Goal: Transaction & Acquisition: Obtain resource

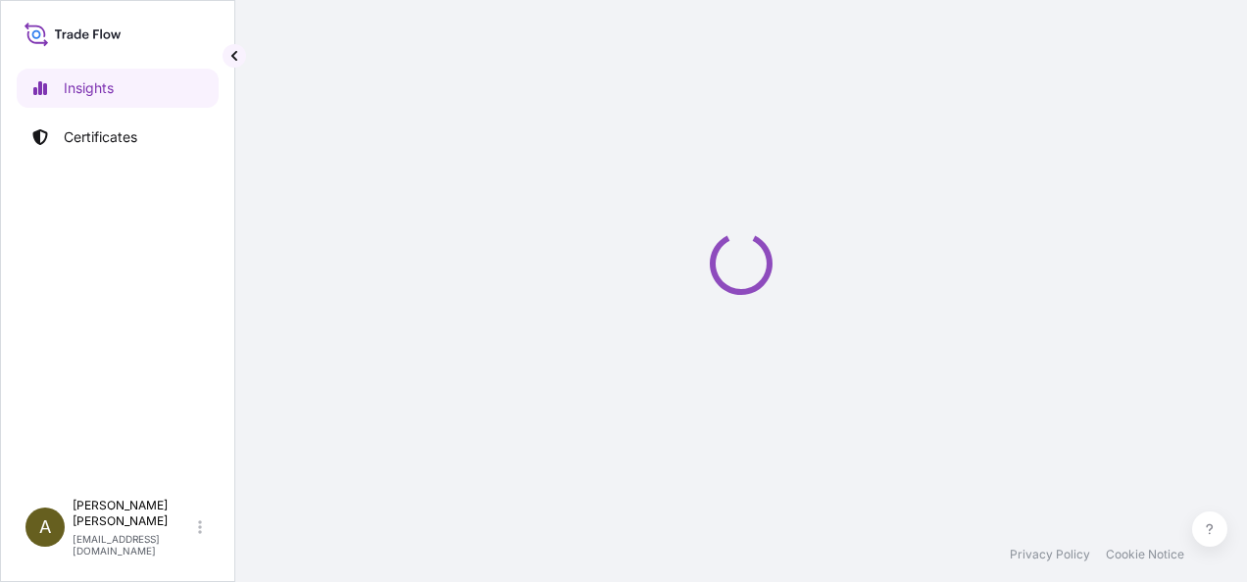
select select "2025"
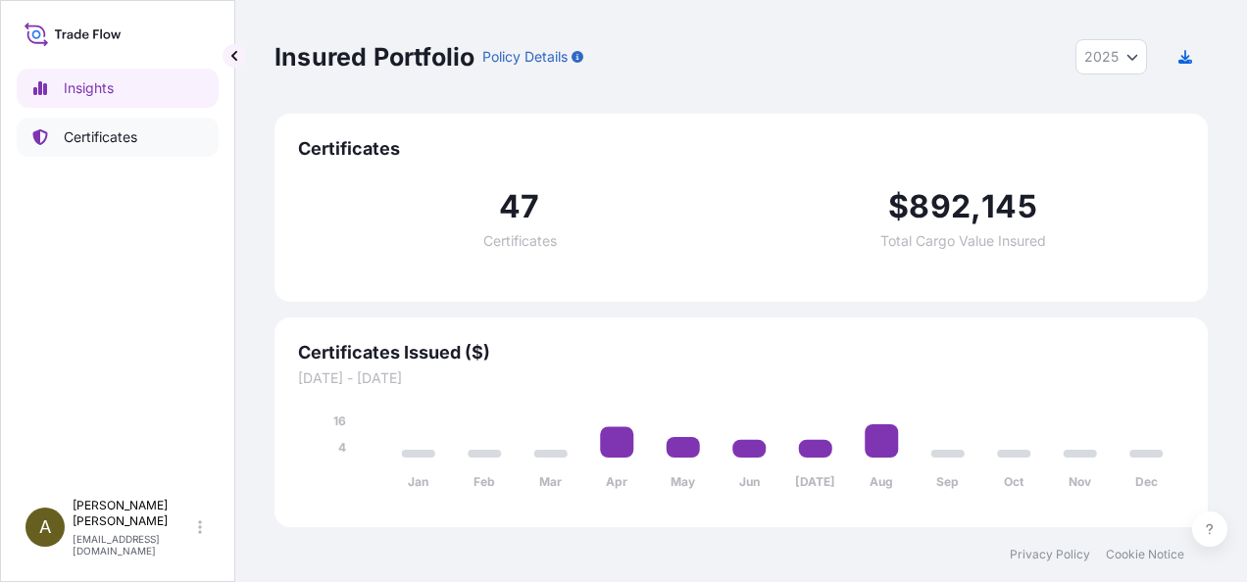
click at [114, 141] on p "Certificates" at bounding box center [101, 137] width 74 height 20
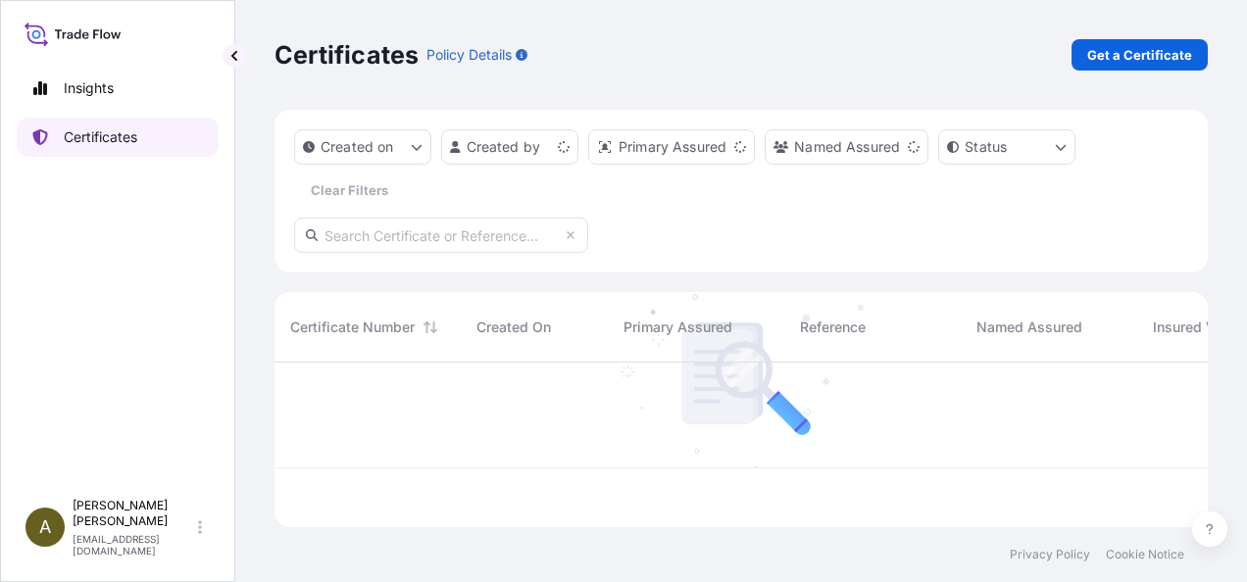
scroll to position [161, 917]
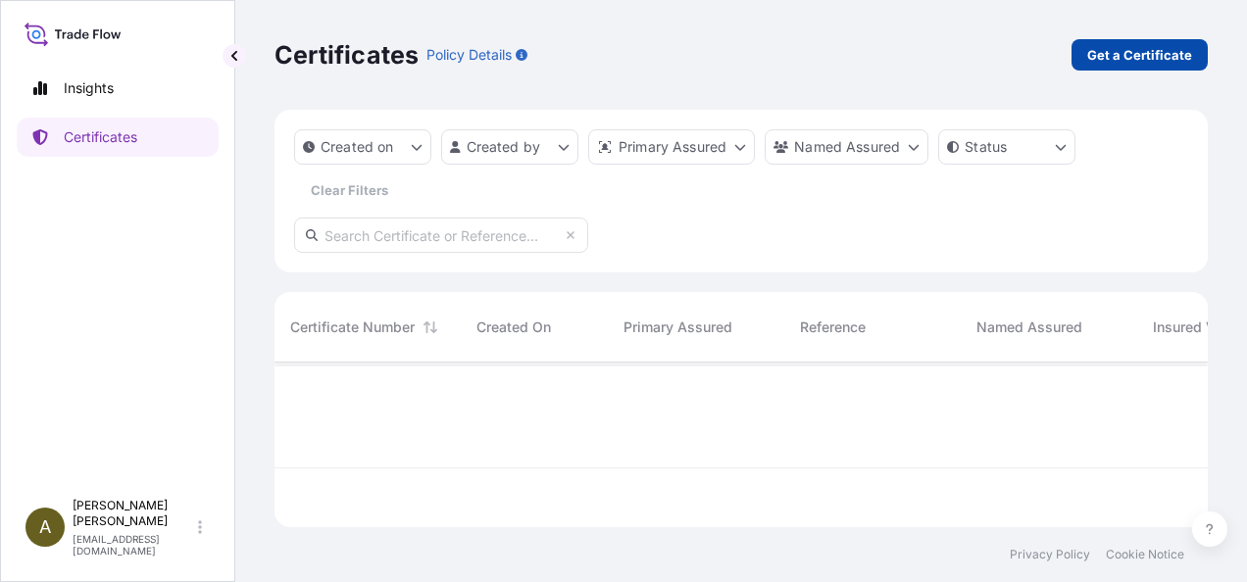
click at [1156, 53] on p "Get a Certificate" at bounding box center [1139, 55] width 105 height 20
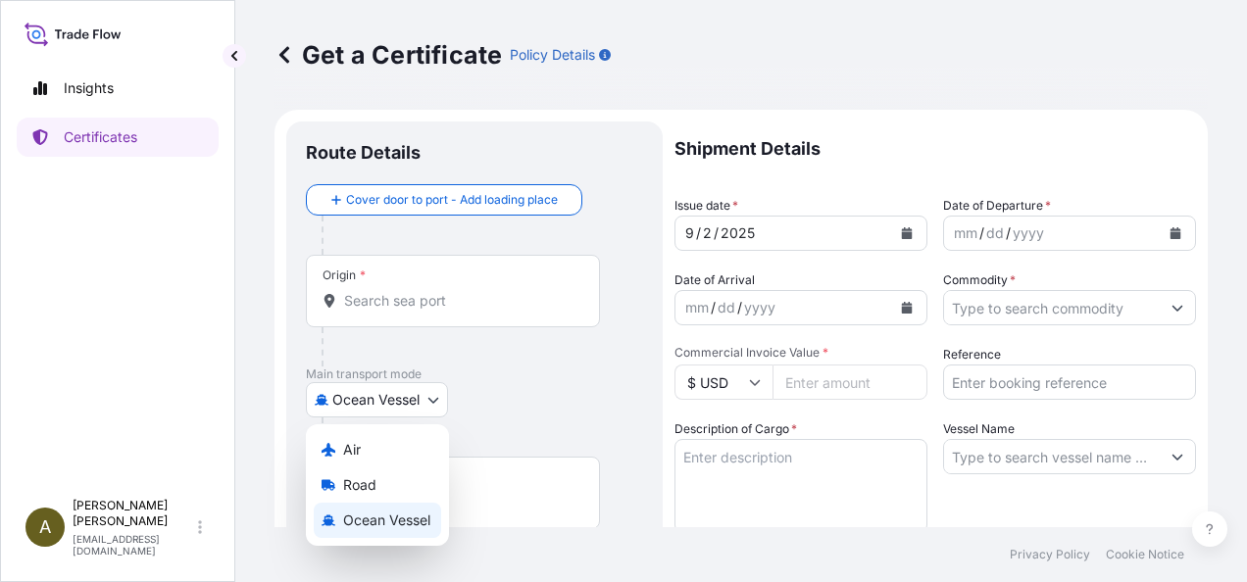
click at [429, 400] on body "Insights Certificates A [PERSON_NAME] [PERSON_NAME][EMAIL_ADDRESS][DOMAIN_NAME]…" at bounding box center [623, 291] width 1247 height 582
click at [365, 482] on span "Road" at bounding box center [359, 485] width 33 height 20
select select "Road"
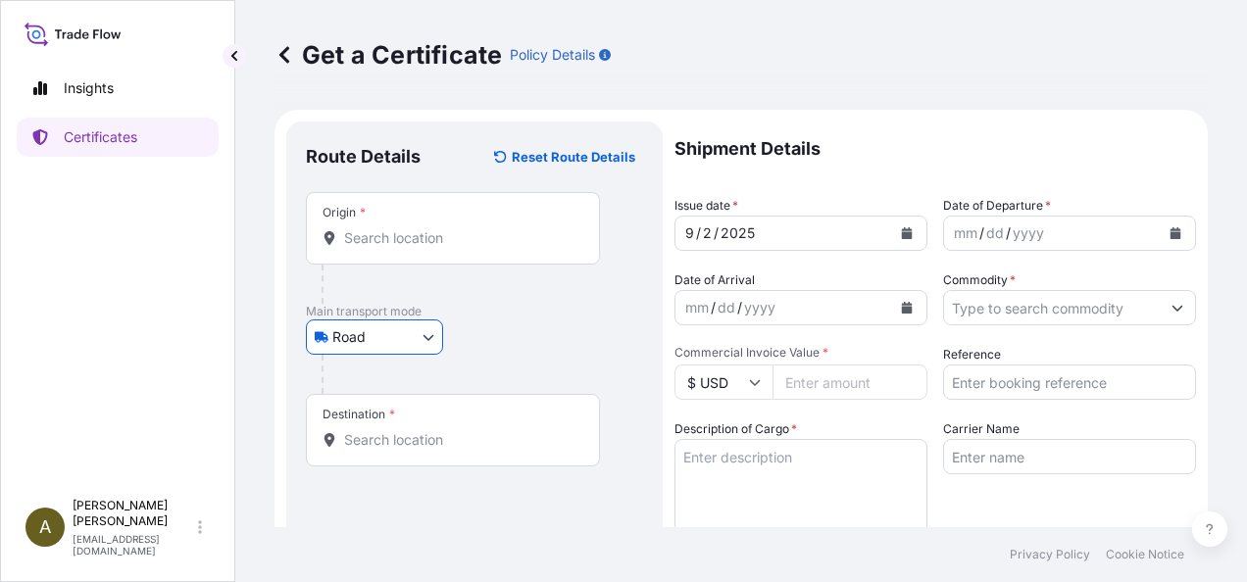
click at [393, 228] on input "Origin *" at bounding box center [459, 238] width 231 height 20
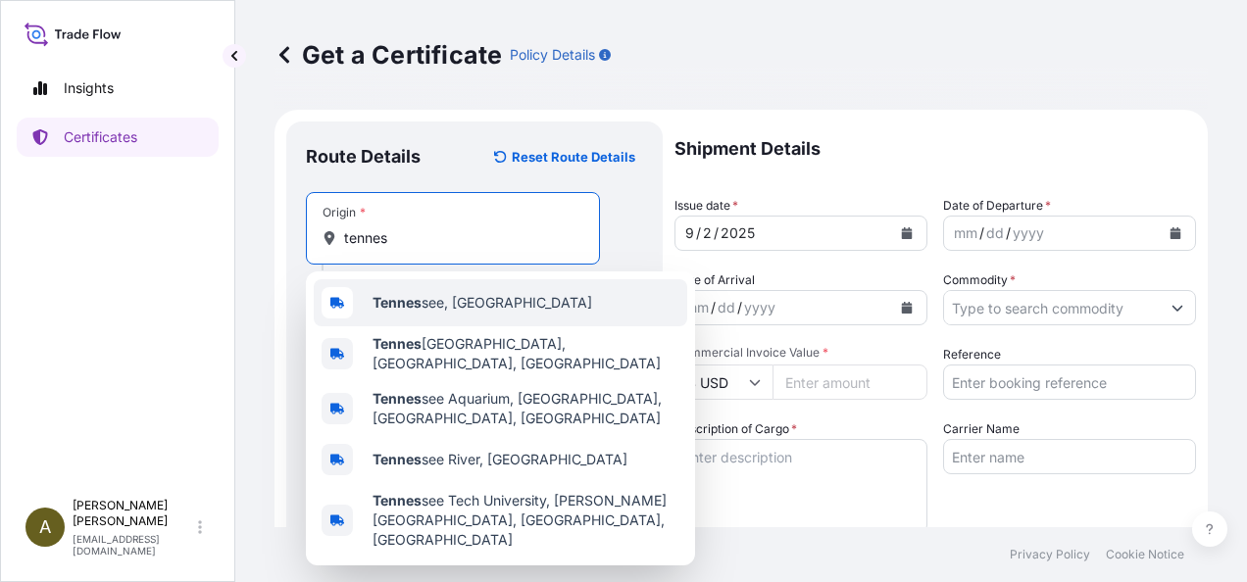
click at [438, 300] on span "Tennes see, [GEOGRAPHIC_DATA]" at bounding box center [482, 303] width 220 height 20
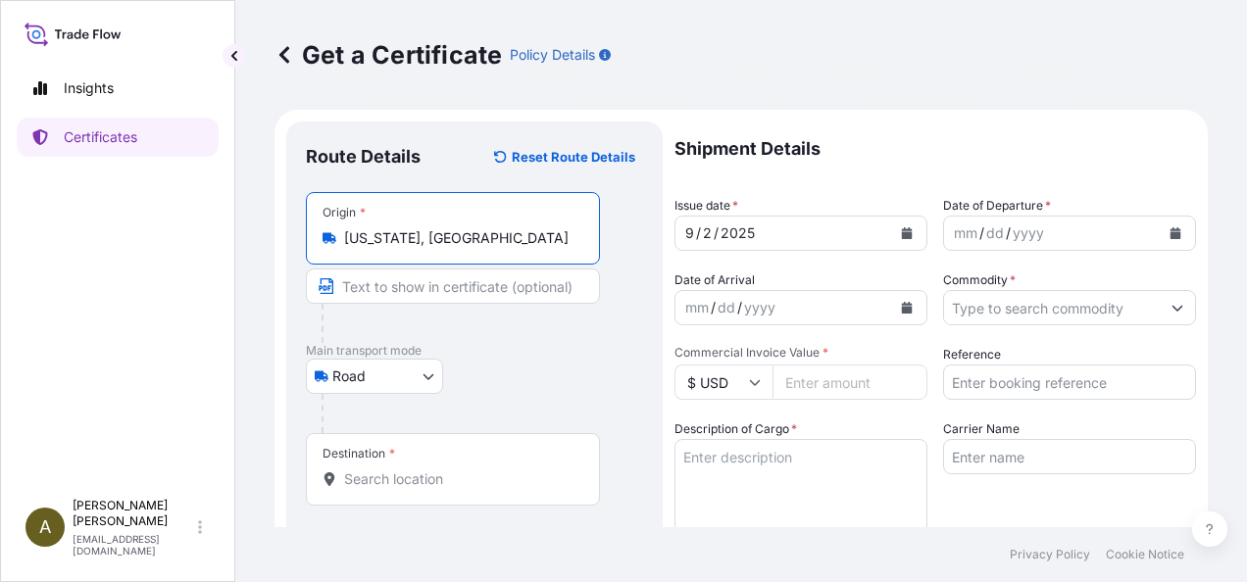
type input "[US_STATE], [GEOGRAPHIC_DATA]"
click at [406, 476] on input "Destination *" at bounding box center [459, 479] width 231 height 20
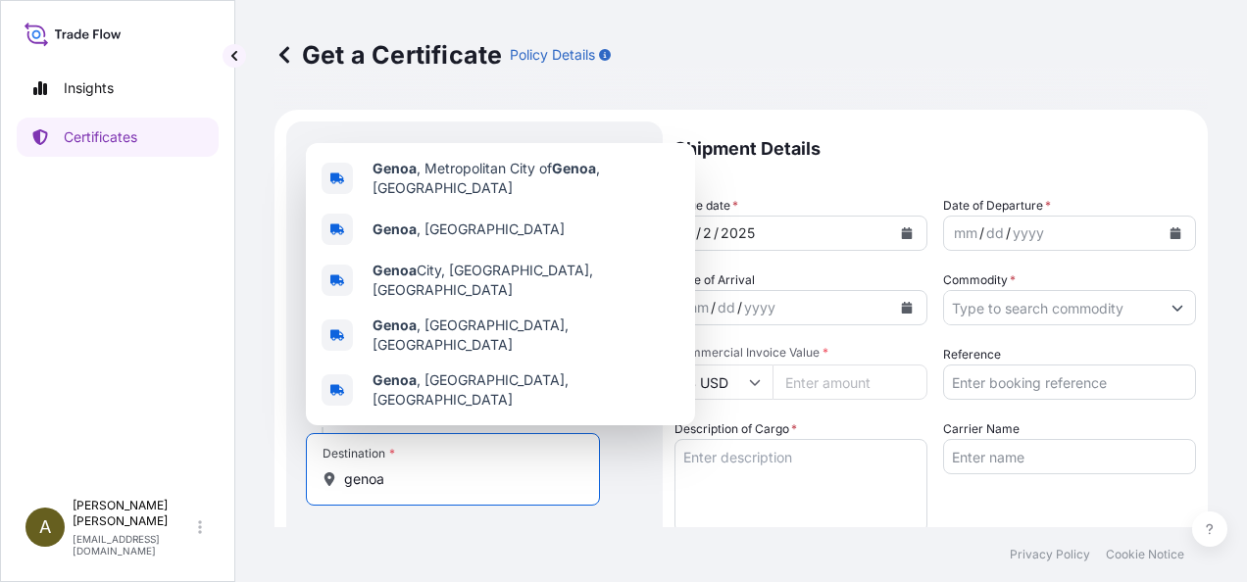
type input "genoa"
click at [627, 504] on div "Route Details Reset Route Details Place of loading Road / [GEOGRAPHIC_DATA] / I…" at bounding box center [474, 578] width 337 height 875
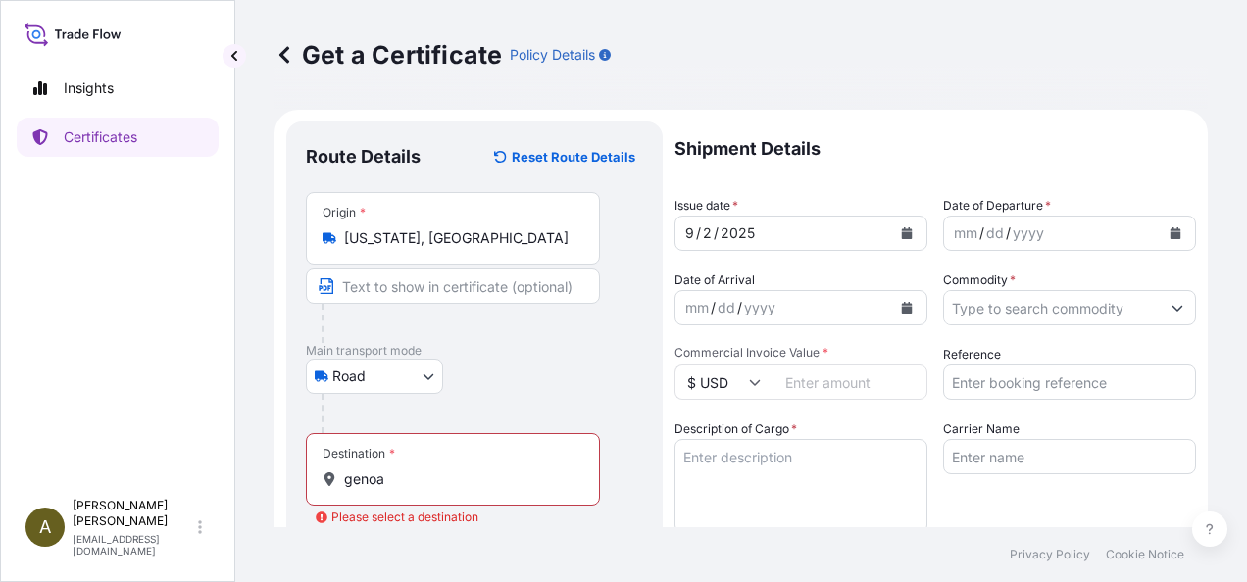
click at [425, 372] on body "5 options available. Insights Certificates A [PERSON_NAME] [PERSON_NAME][EMAIL_…" at bounding box center [623, 291] width 1247 height 582
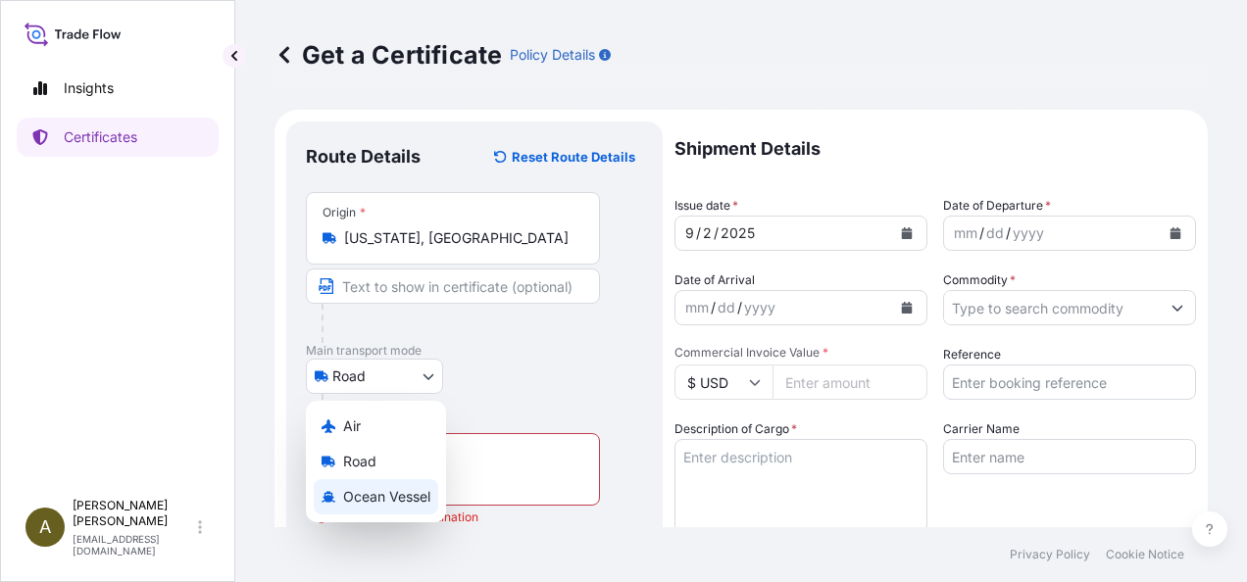
click at [389, 502] on span "Ocean Vessel" at bounding box center [386, 497] width 87 height 20
select select "Ocean Vessel"
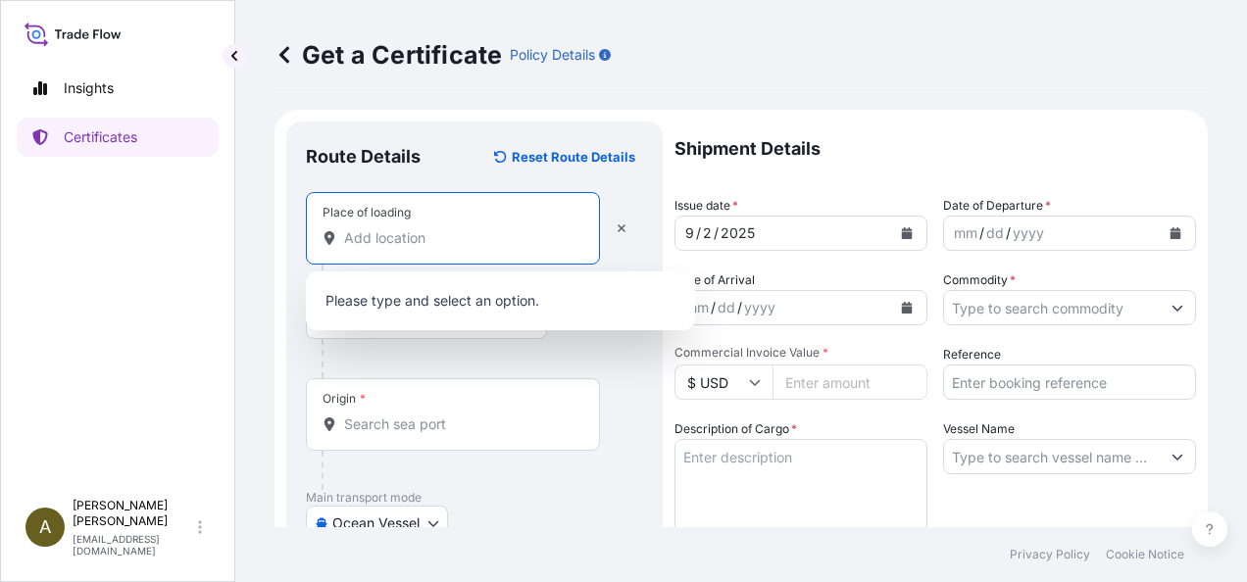
click at [364, 241] on input "Place of loading" at bounding box center [459, 238] width 231 height 20
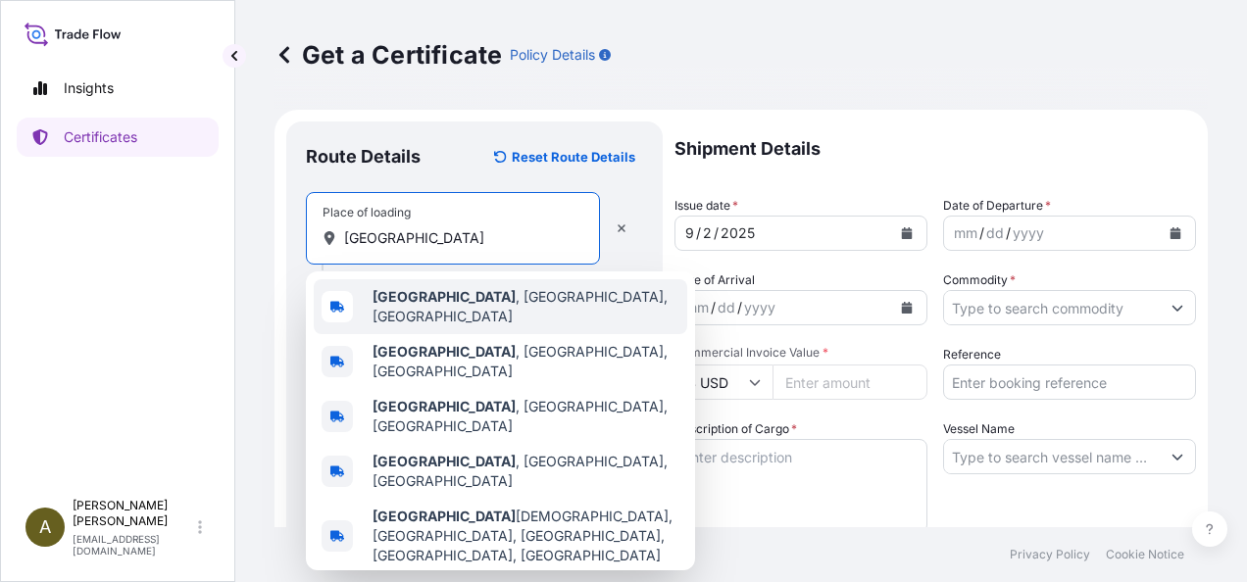
click at [519, 307] on span "[GEOGRAPHIC_DATA] , [GEOGRAPHIC_DATA], [GEOGRAPHIC_DATA]" at bounding box center [525, 306] width 307 height 39
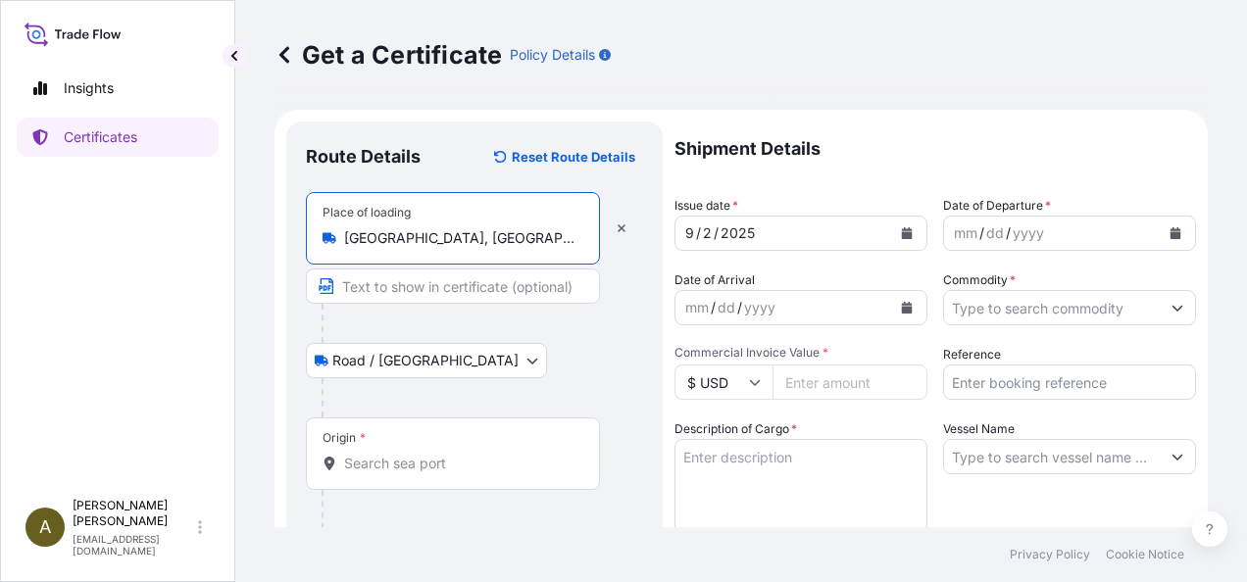
type input "[GEOGRAPHIC_DATA], [GEOGRAPHIC_DATA], [GEOGRAPHIC_DATA]"
click at [421, 454] on input "Origin *" at bounding box center [459, 464] width 231 height 20
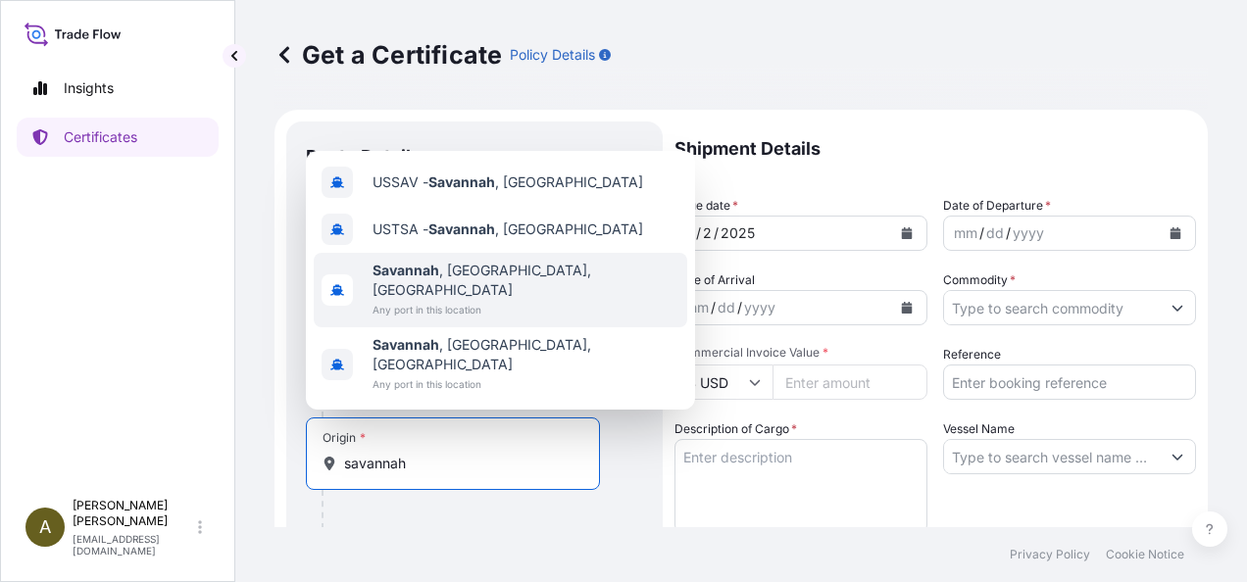
click at [484, 300] on span "[GEOGRAPHIC_DATA] , [GEOGRAPHIC_DATA], [GEOGRAPHIC_DATA]" at bounding box center [525, 280] width 307 height 39
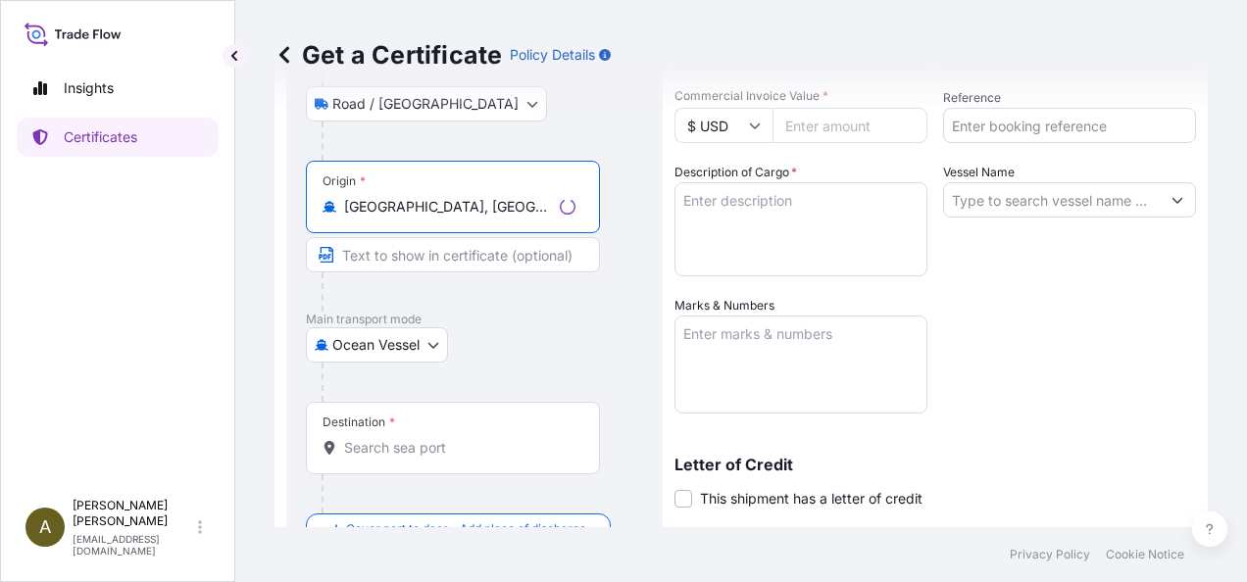
scroll to position [270, 0]
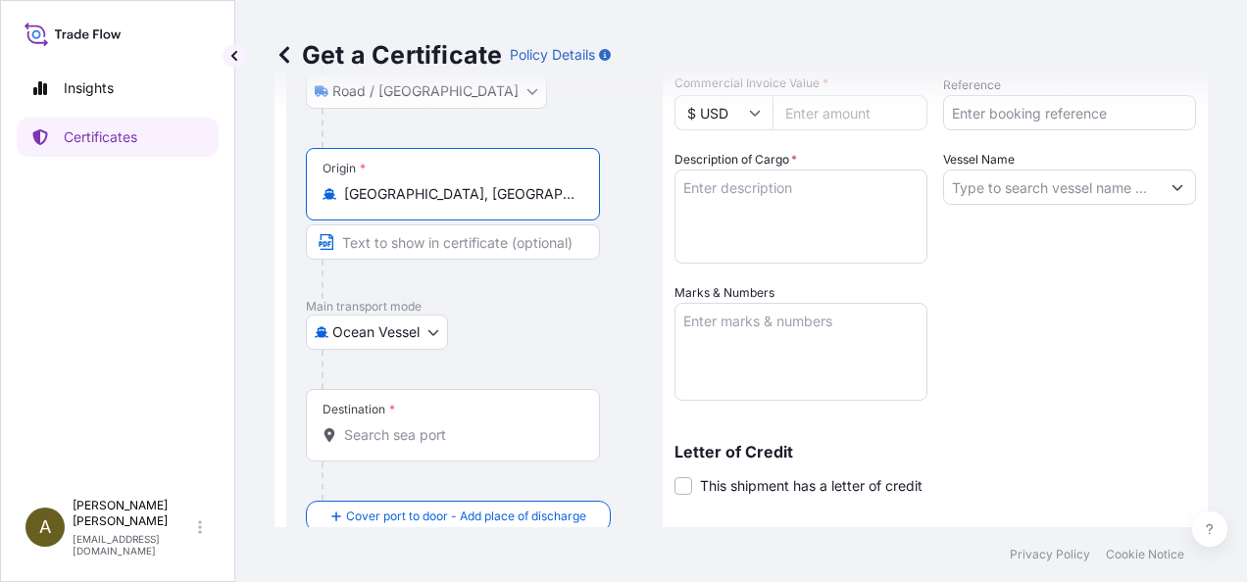
type input "[GEOGRAPHIC_DATA], [GEOGRAPHIC_DATA], [GEOGRAPHIC_DATA]"
click at [414, 443] on div "Destination *" at bounding box center [453, 425] width 294 height 73
click at [414, 443] on input "Destination *" at bounding box center [459, 435] width 231 height 20
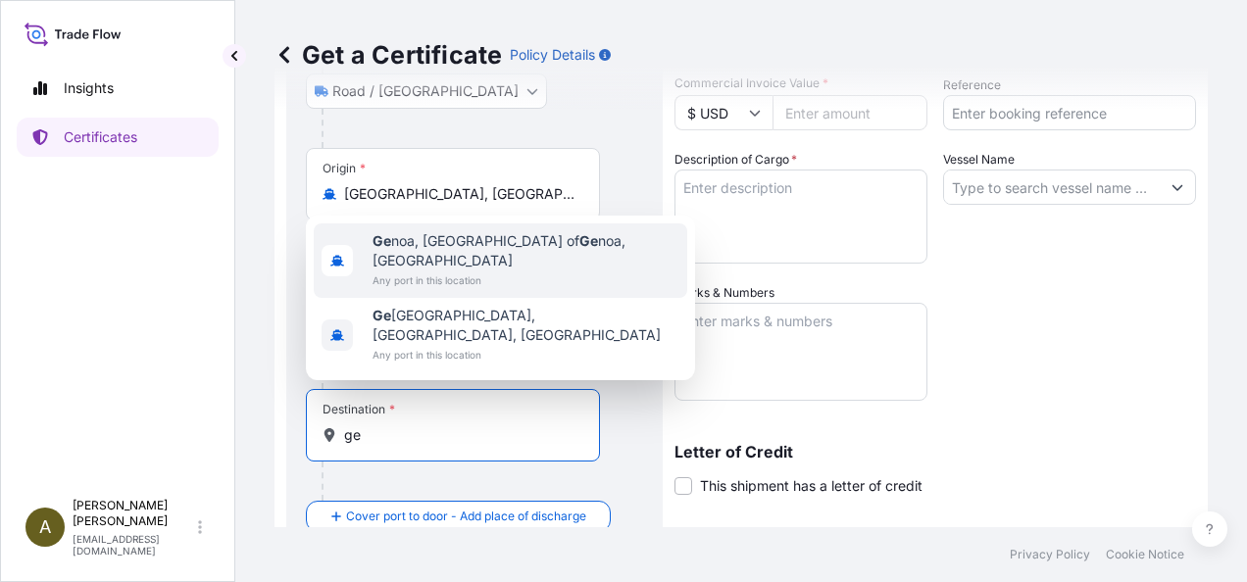
type input "g"
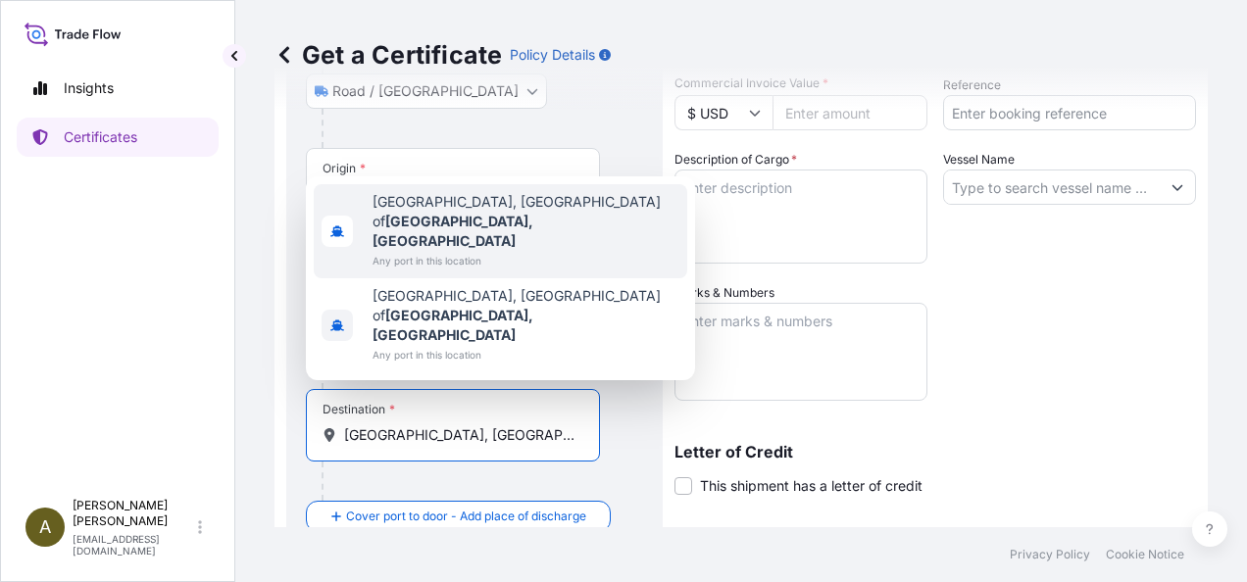
click at [494, 271] on span "Any port in this location" at bounding box center [525, 261] width 307 height 20
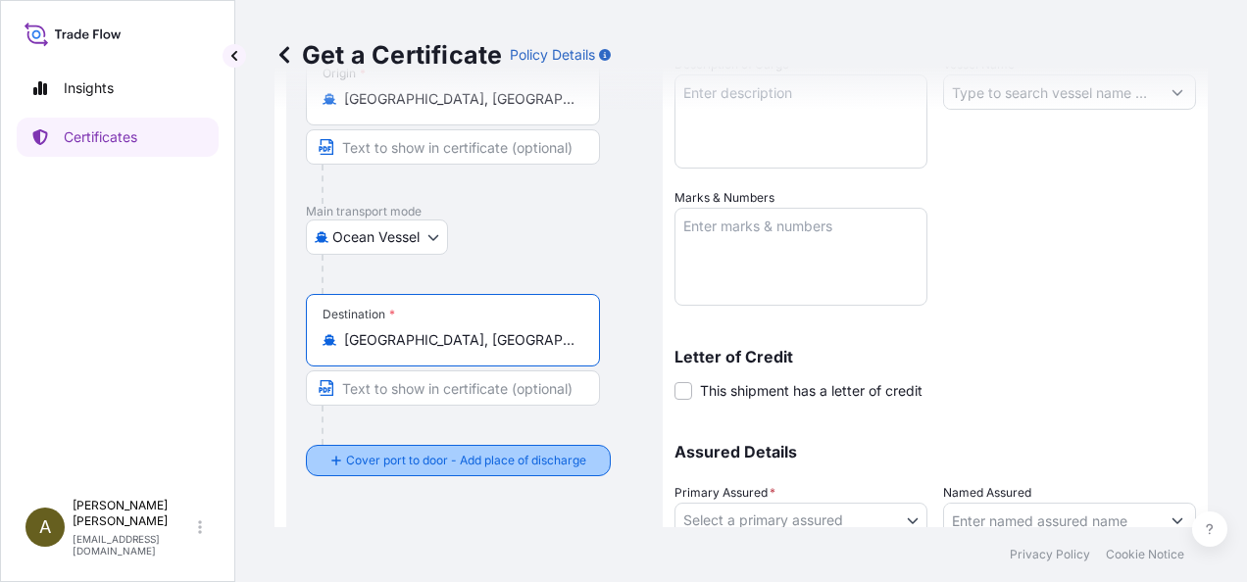
scroll to position [368, 0]
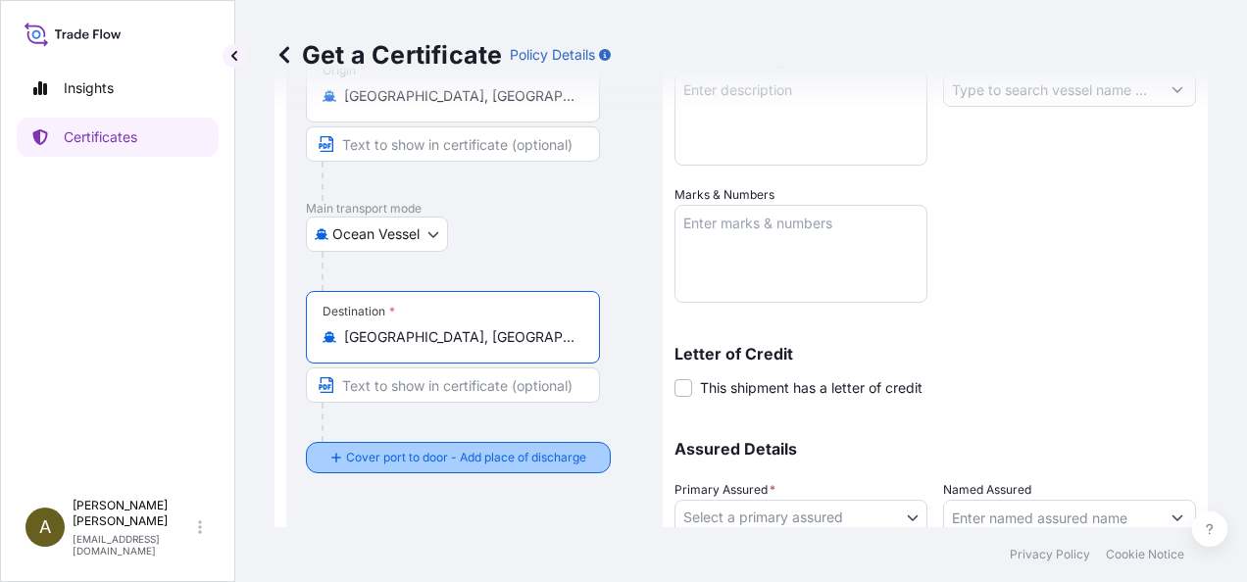
type input "[GEOGRAPHIC_DATA], [GEOGRAPHIC_DATA] of [GEOGRAPHIC_DATA], [GEOGRAPHIC_DATA]"
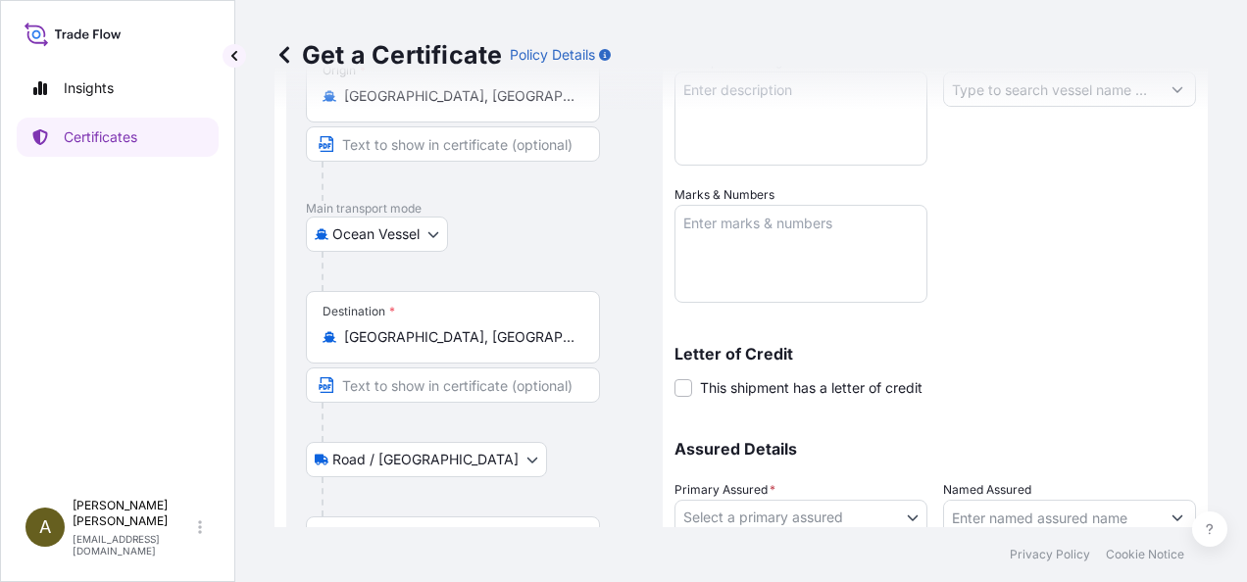
scroll to position [441, 0]
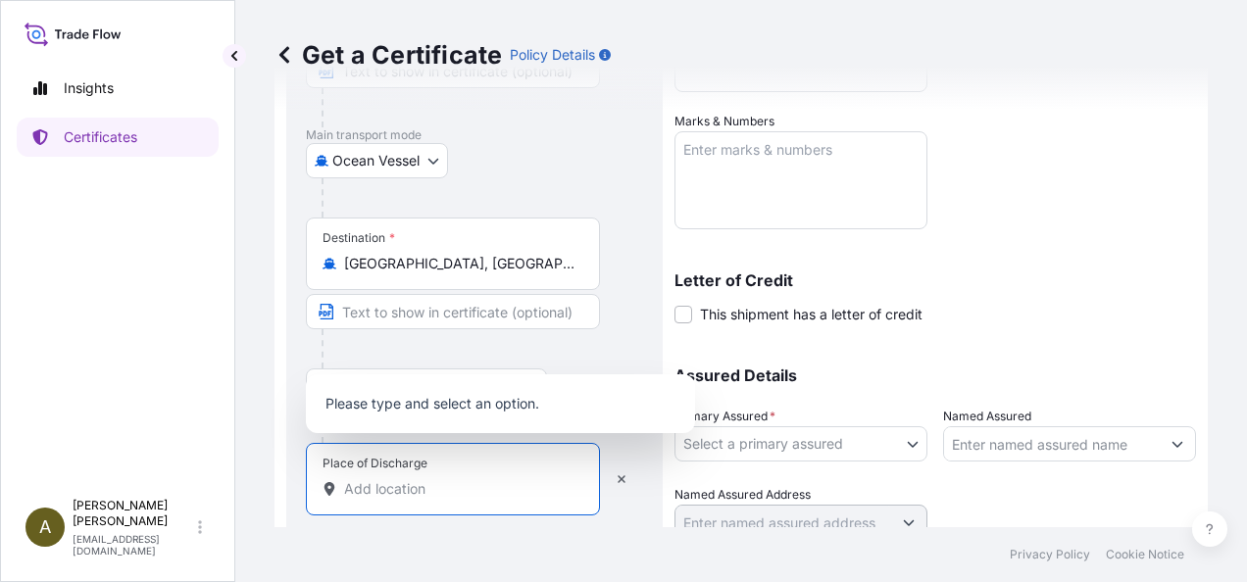
click at [382, 479] on input "Place of Discharge" at bounding box center [459, 489] width 231 height 20
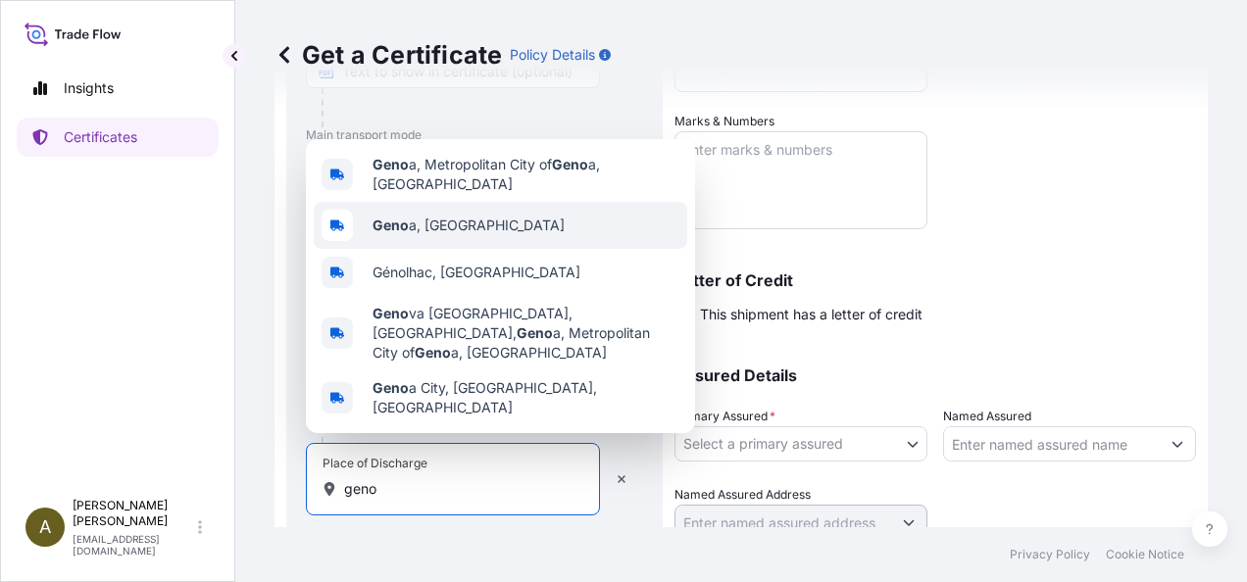
click at [451, 243] on div "Geno a, [GEOGRAPHIC_DATA]" at bounding box center [500, 225] width 373 height 47
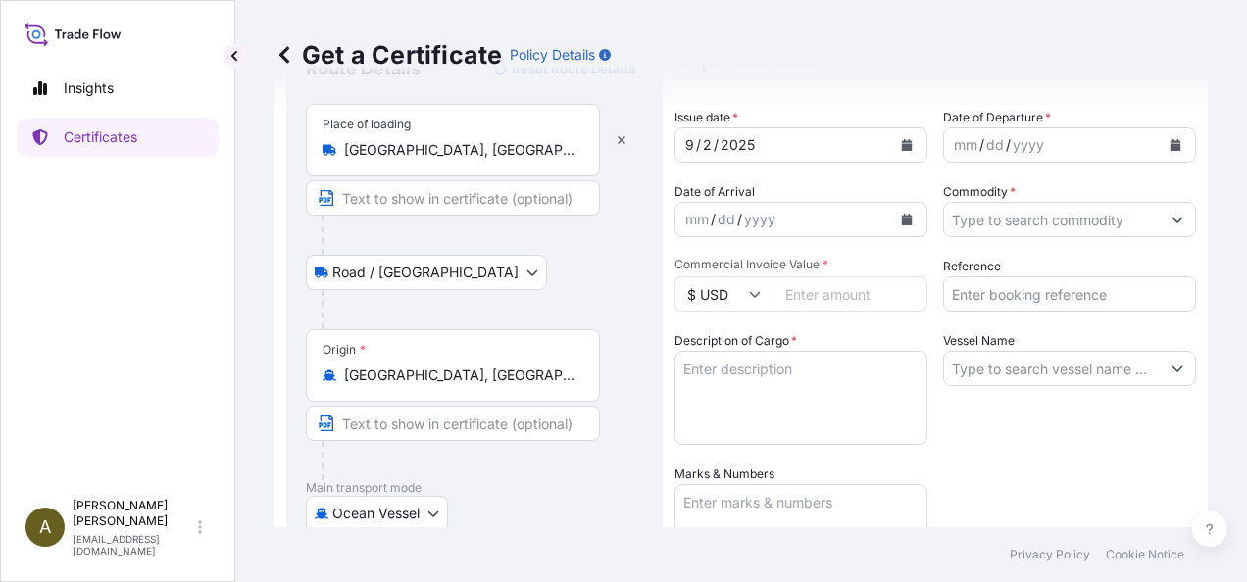
scroll to position [0, 0]
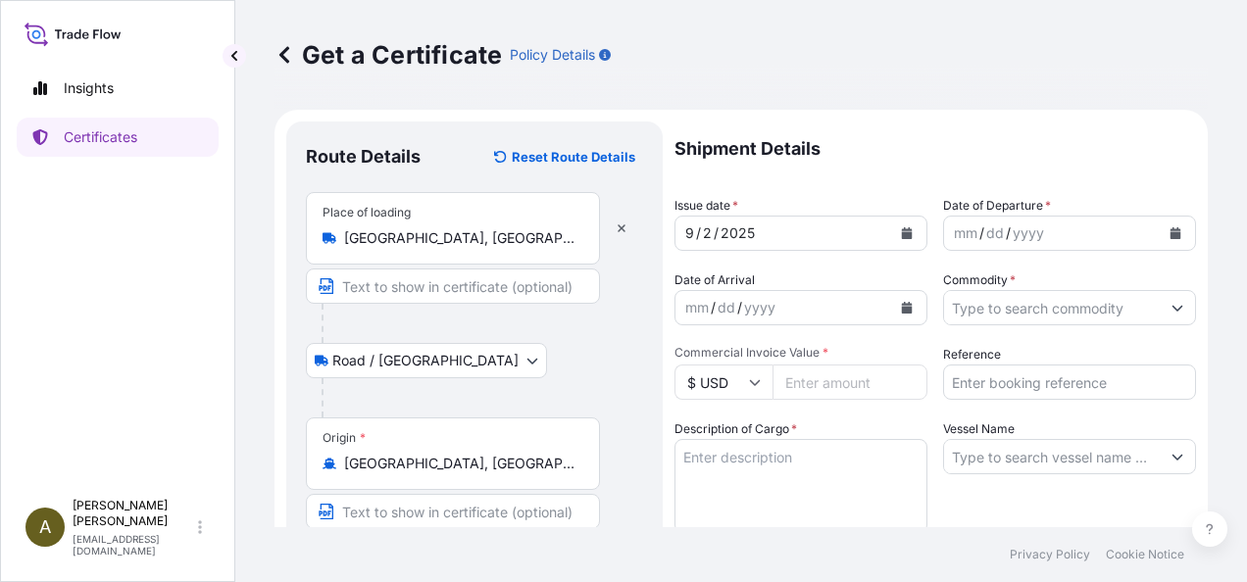
type input "[GEOGRAPHIC_DATA], [GEOGRAPHIC_DATA]"
click at [906, 232] on button "Calendar" at bounding box center [906, 233] width 31 height 31
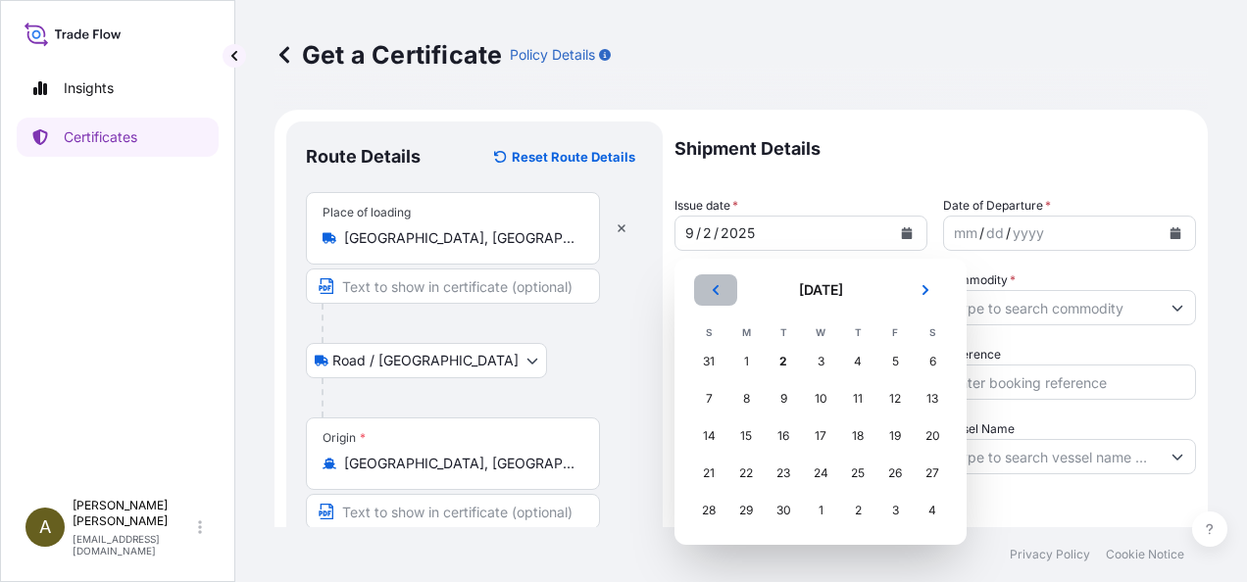
click at [715, 287] on icon "Previous" at bounding box center [716, 290] width 6 height 10
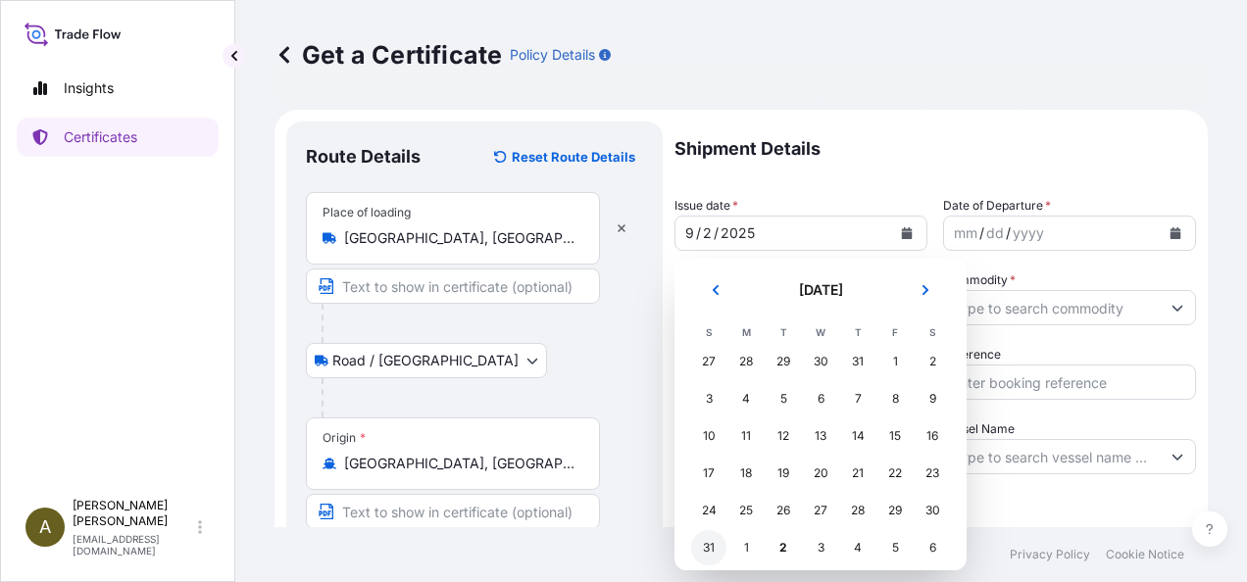
click at [714, 549] on div "31" at bounding box center [708, 547] width 35 height 35
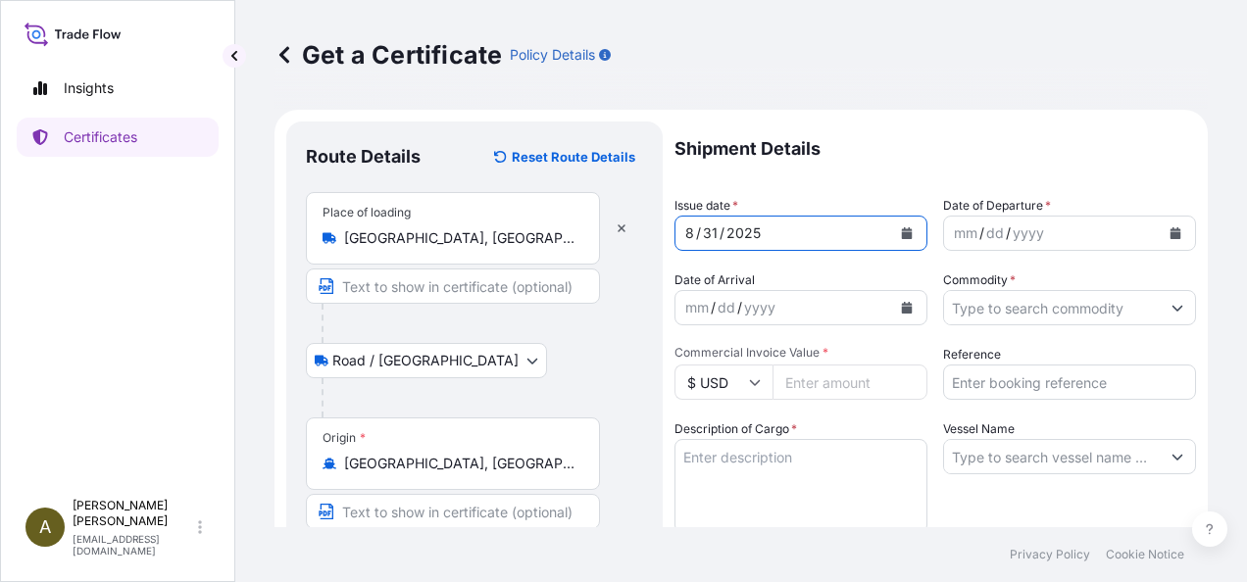
click at [1170, 235] on icon "Calendar" at bounding box center [1175, 233] width 11 height 12
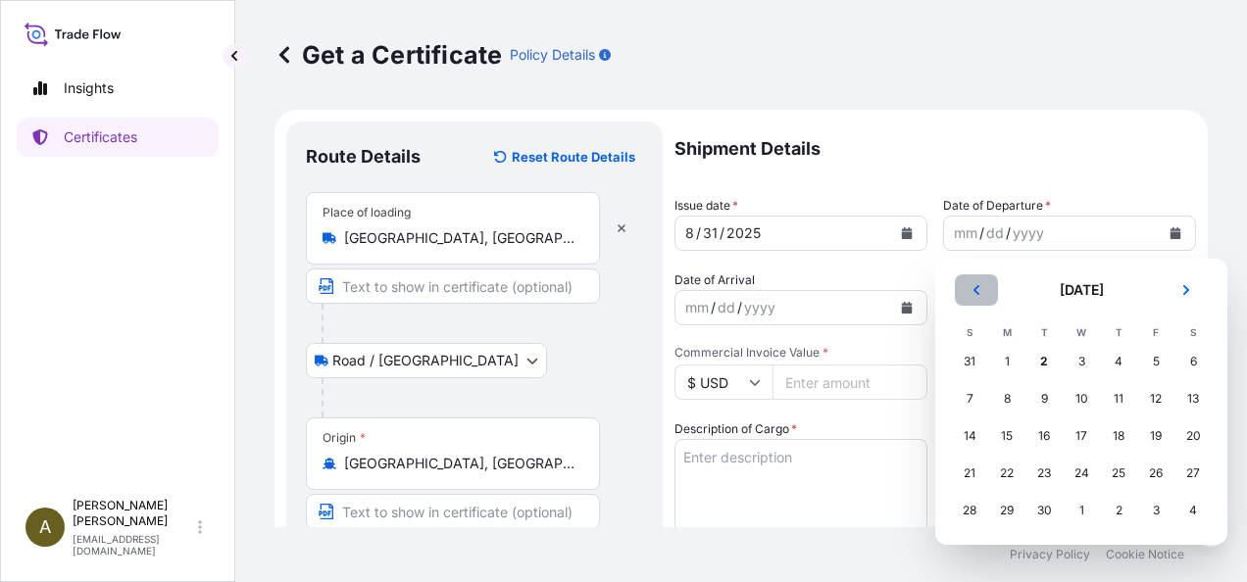
click at [982, 286] on button "Previous" at bounding box center [976, 289] width 43 height 31
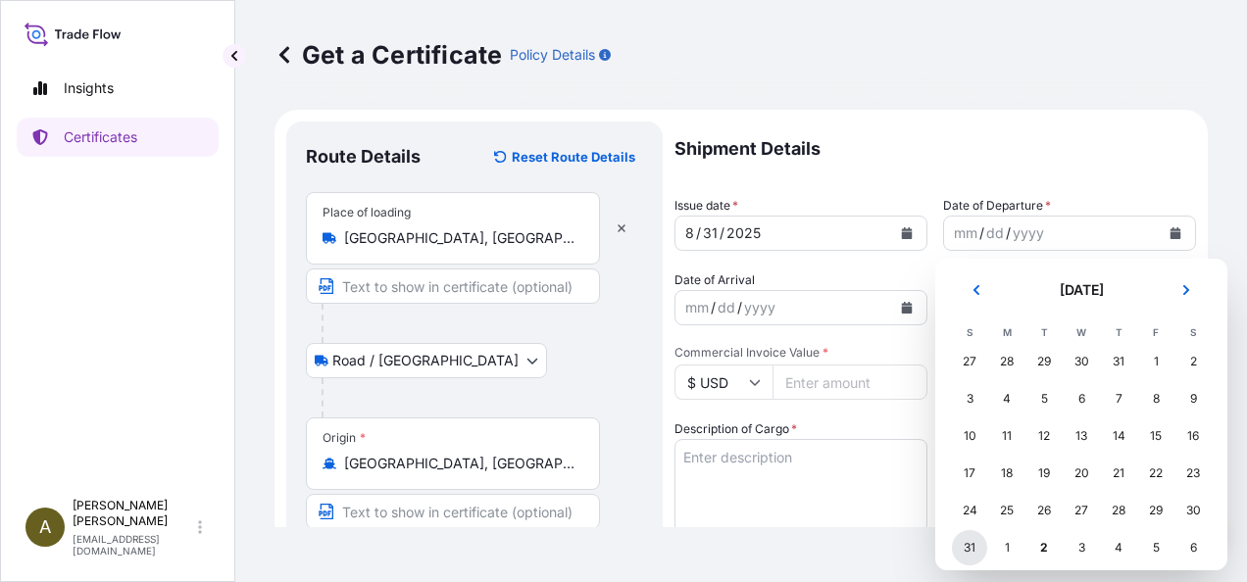
click at [972, 545] on div "31" at bounding box center [969, 547] width 35 height 35
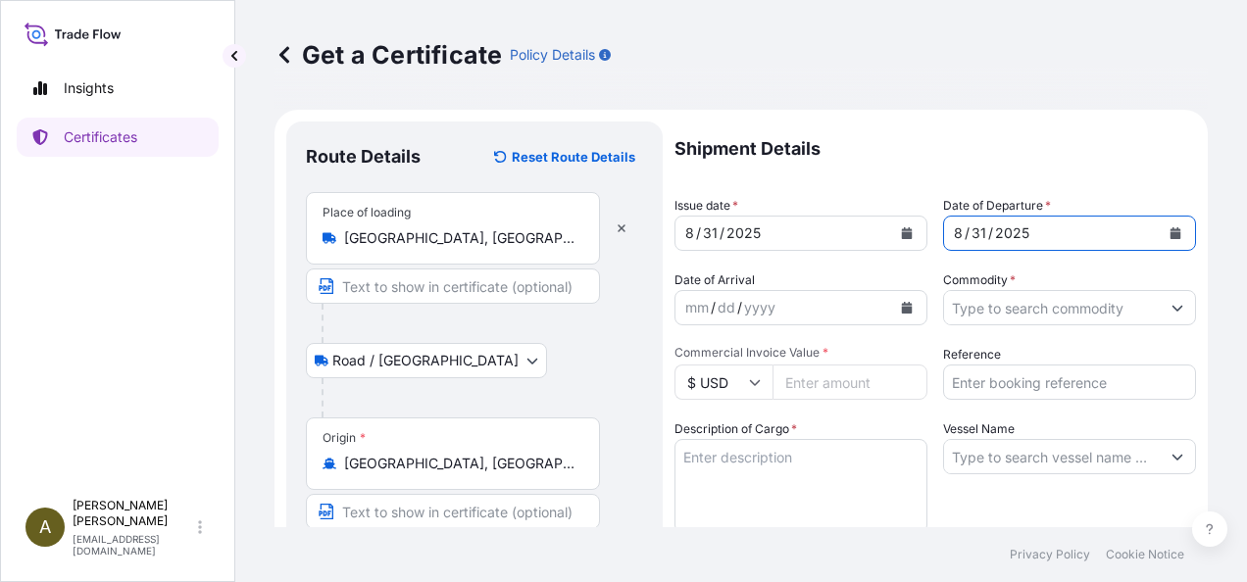
click at [1037, 306] on input "Commodity *" at bounding box center [1052, 307] width 216 height 35
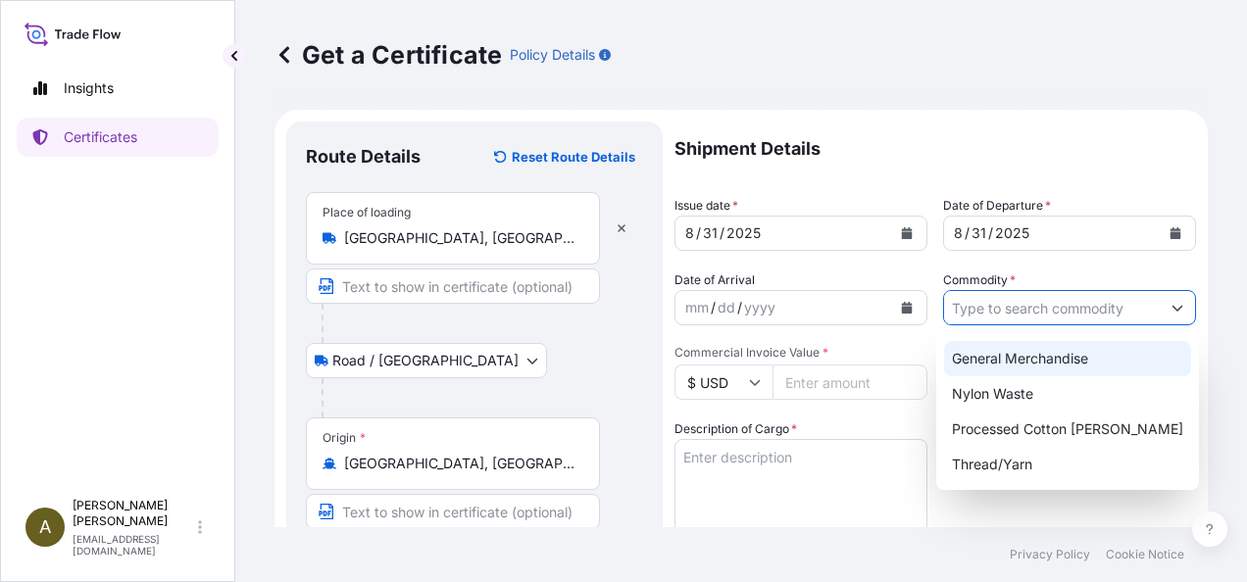
click at [1047, 354] on div "General Merchandise" at bounding box center [1067, 358] width 247 height 35
type input "General Merchandise"
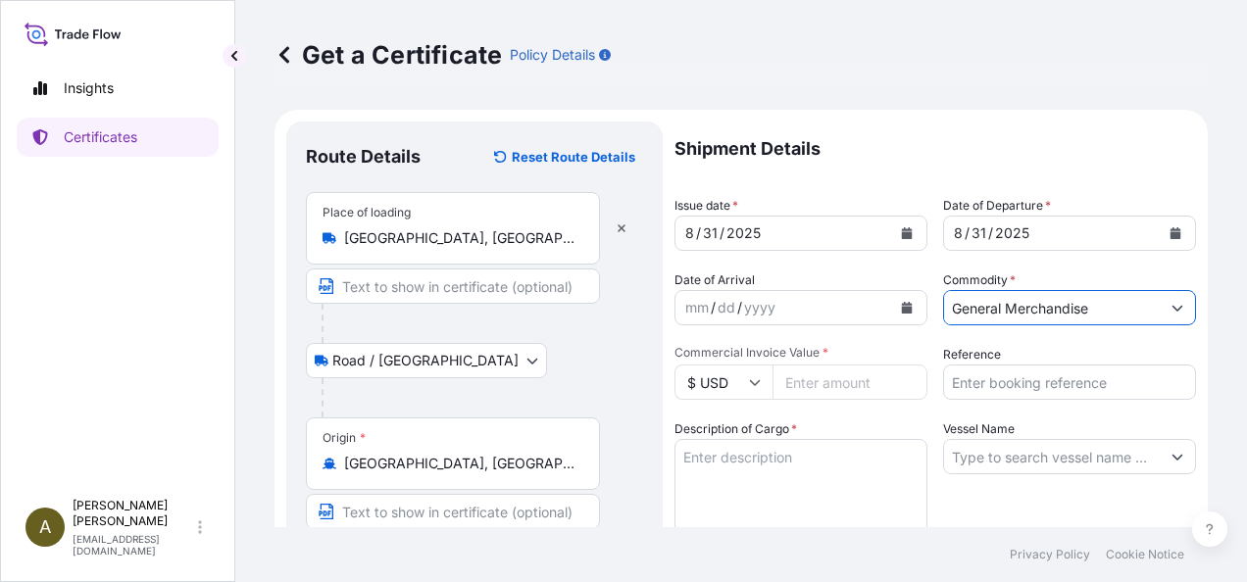
click at [827, 392] on input "Commercial Invoice Value *" at bounding box center [849, 382] width 155 height 35
type input "21870.76"
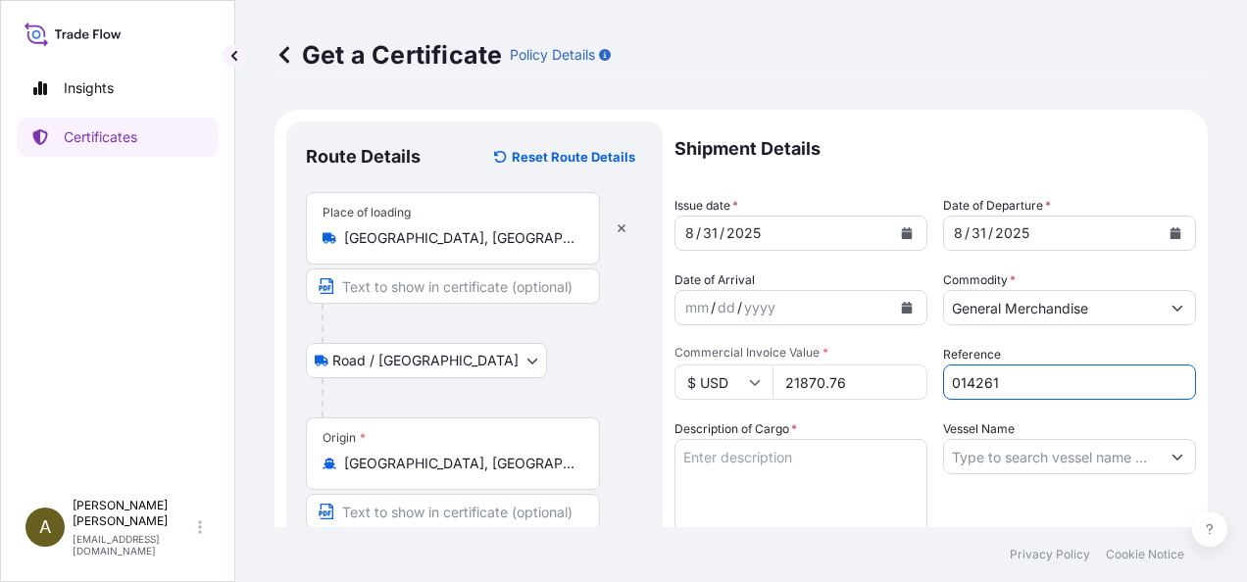
type input "014261"
click at [732, 445] on textarea "Description of Cargo *" at bounding box center [800, 486] width 253 height 94
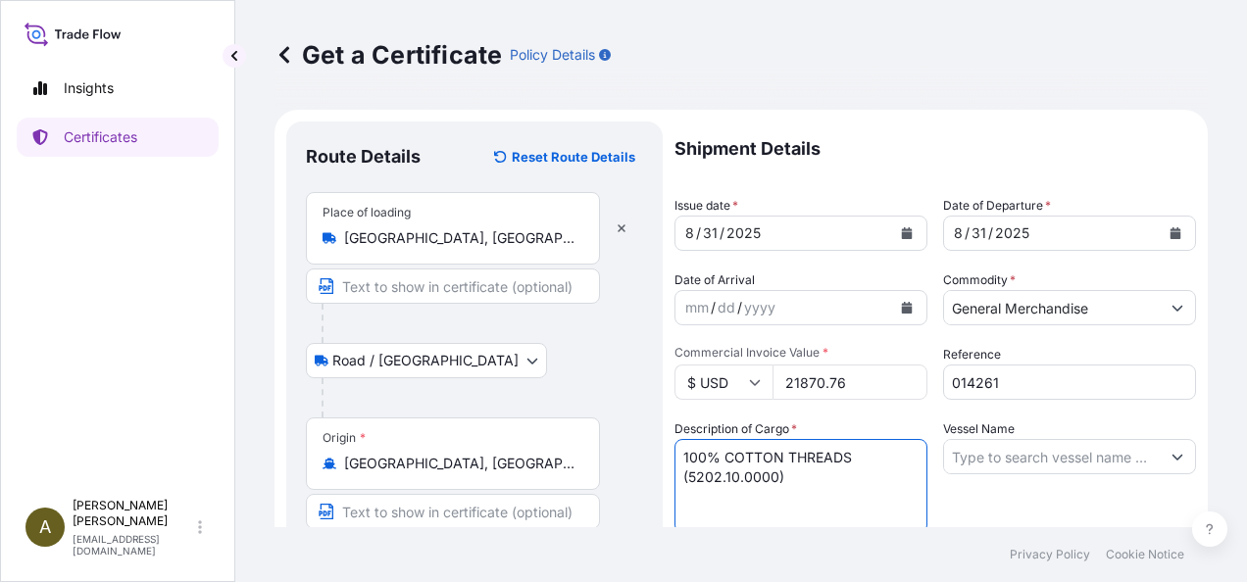
type textarea "100% COTTON THREADS (5202.10.0000)"
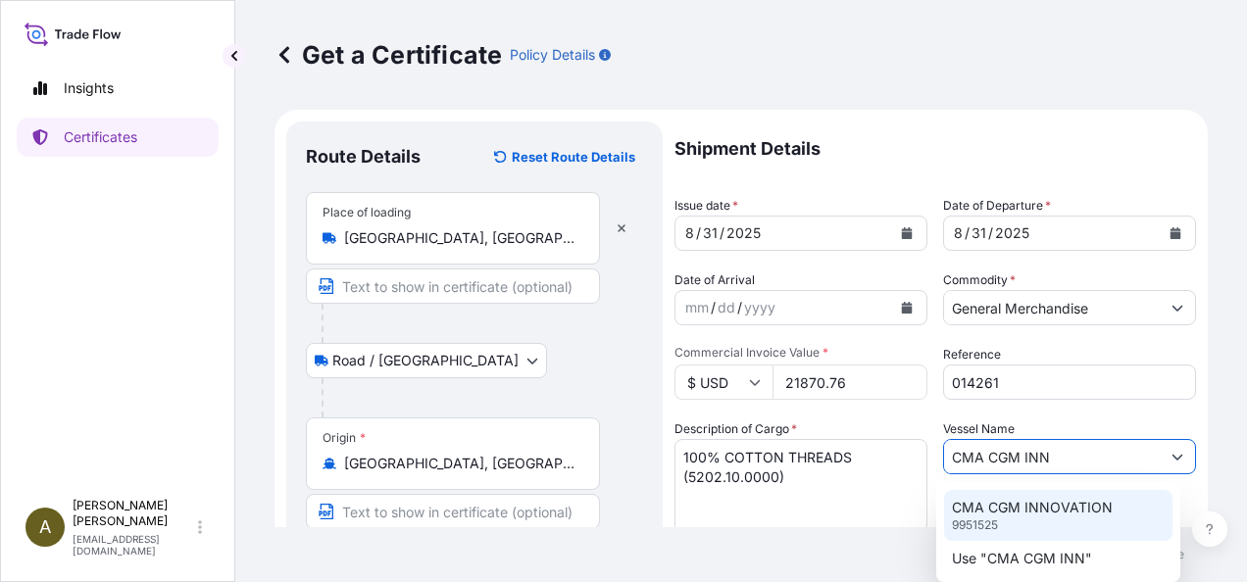
click at [1005, 518] on div "CMA CGM INNOVATION 9951525" at bounding box center [1058, 515] width 228 height 51
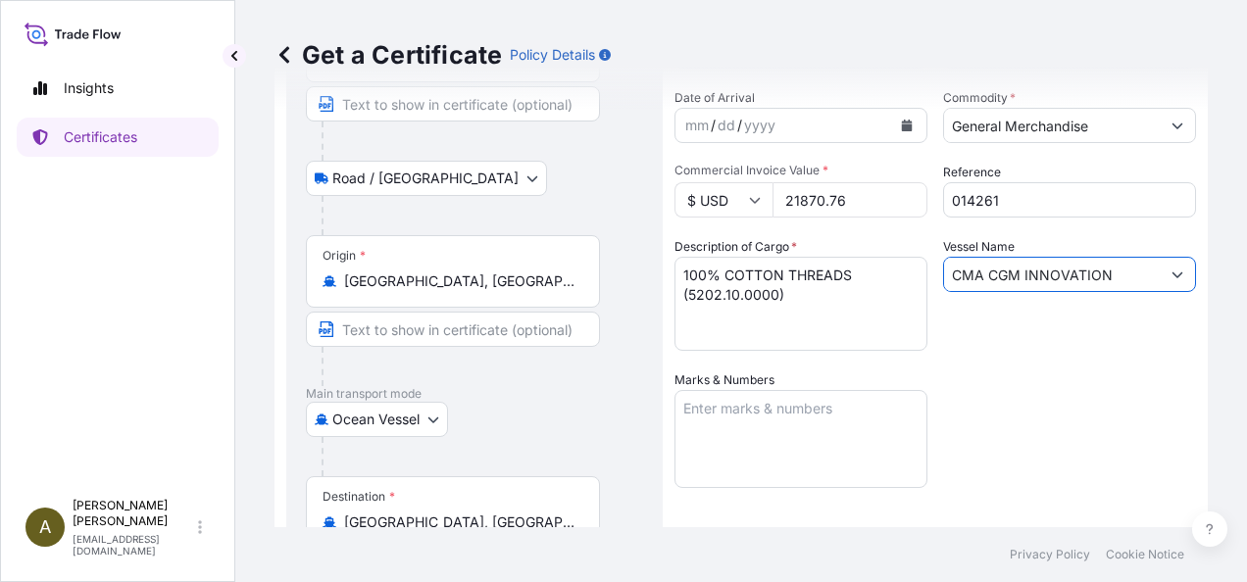
scroll to position [221, 0]
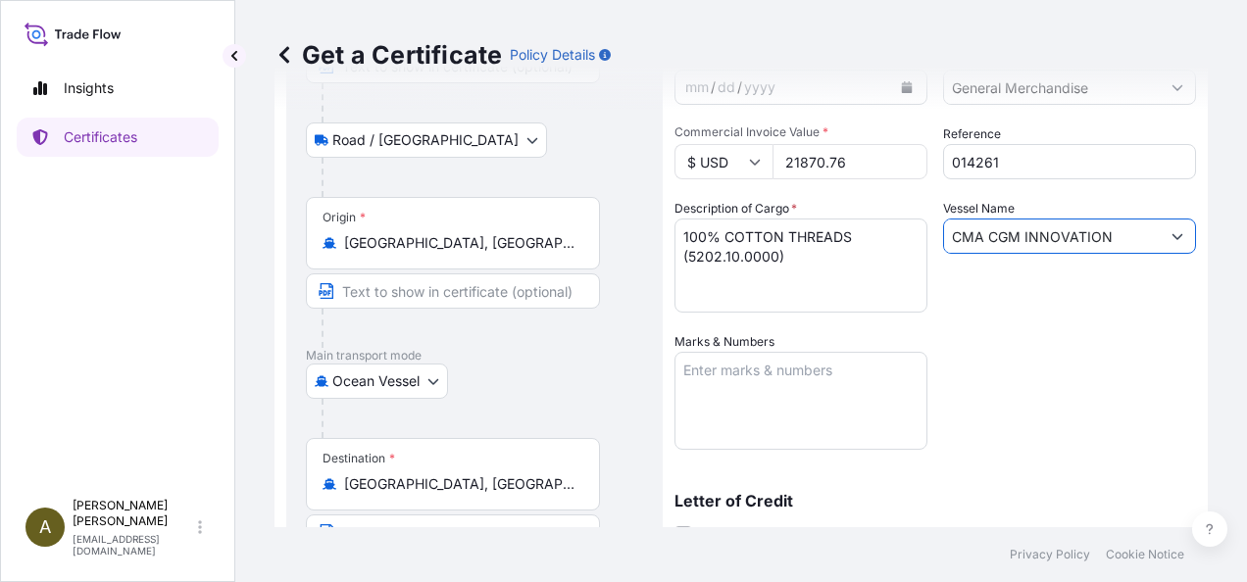
type input "CMA CGM INNOVATION"
click at [749, 376] on textarea "Marks & Numbers" at bounding box center [800, 401] width 253 height 98
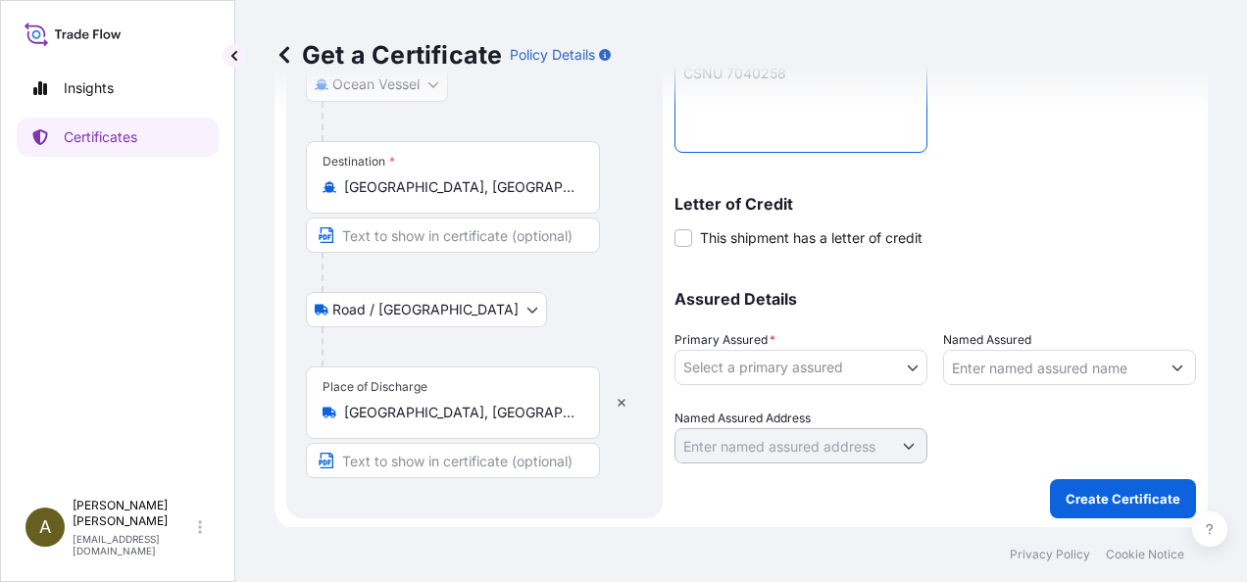
scroll to position [519, 0]
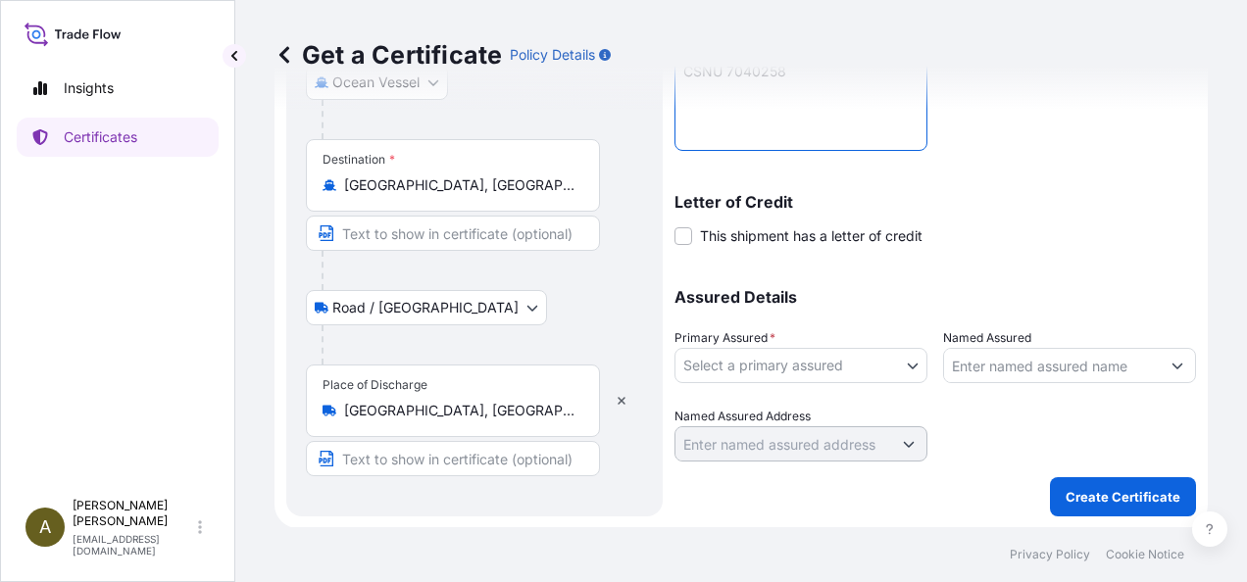
type textarea "CSNU 7040258"
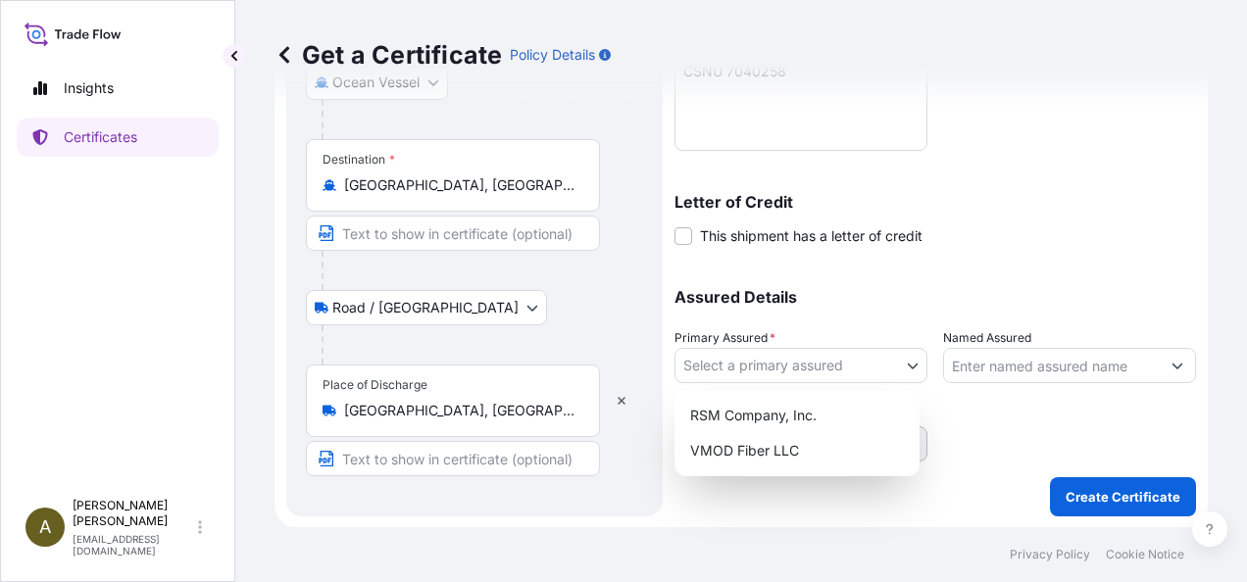
click at [902, 365] on body "Insights Certificates A [PERSON_NAME] [PERSON_NAME][EMAIL_ADDRESS][DOMAIN_NAME]…" at bounding box center [623, 291] width 1247 height 582
click at [769, 419] on div "RSM Company, Inc." at bounding box center [796, 415] width 229 height 35
select select "31552"
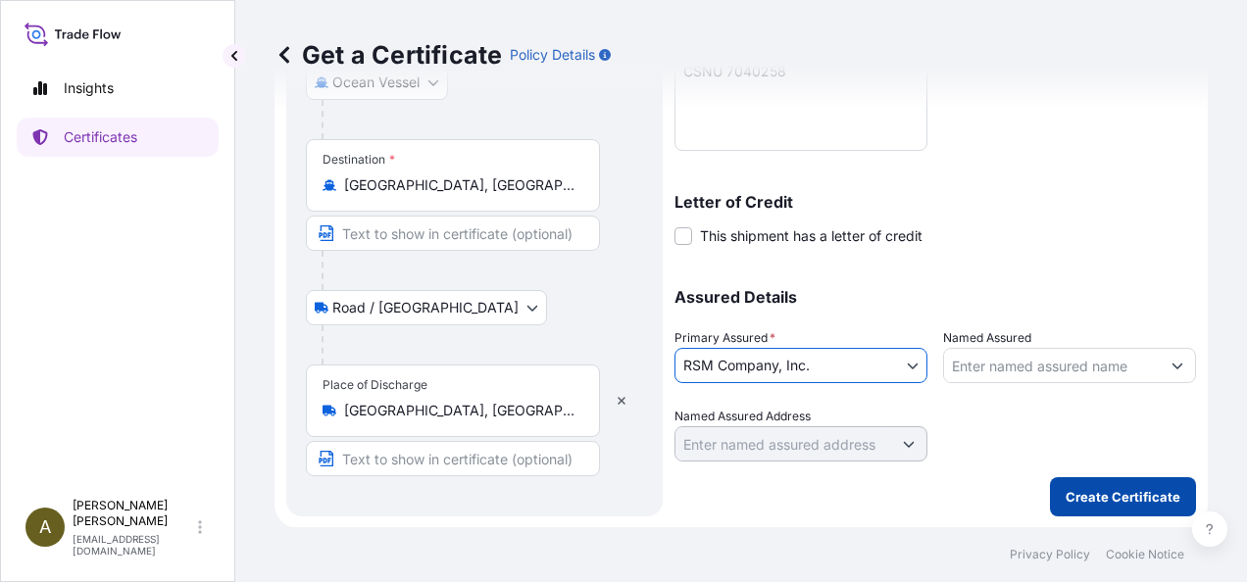
click at [1070, 496] on p "Create Certificate" at bounding box center [1122, 497] width 115 height 20
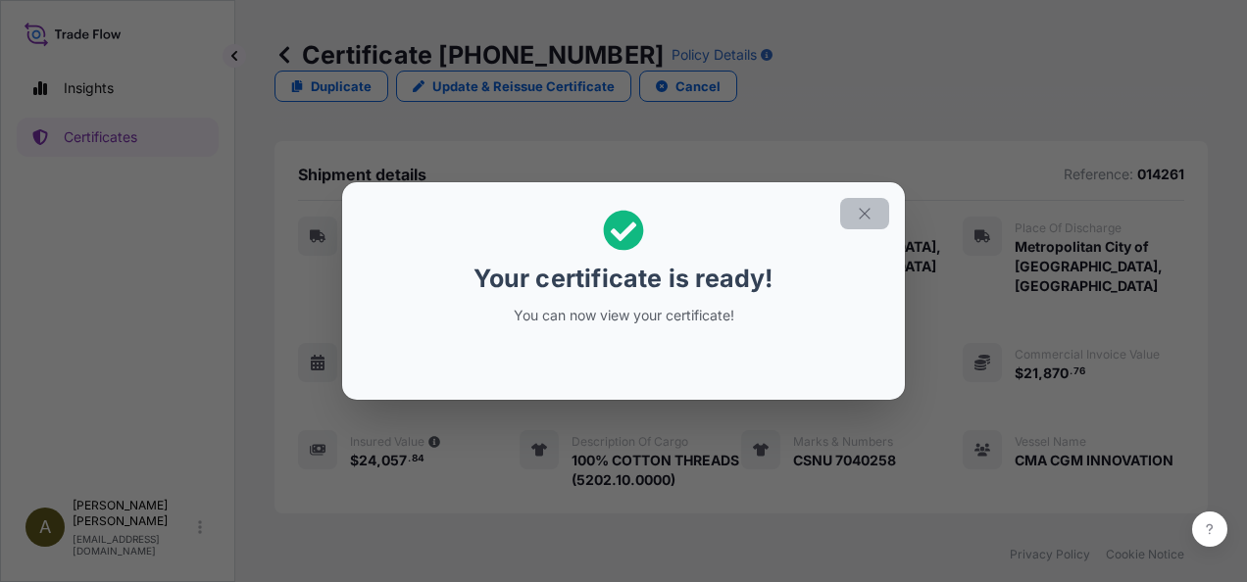
click at [865, 216] on icon "button" at bounding box center [865, 214] width 18 height 18
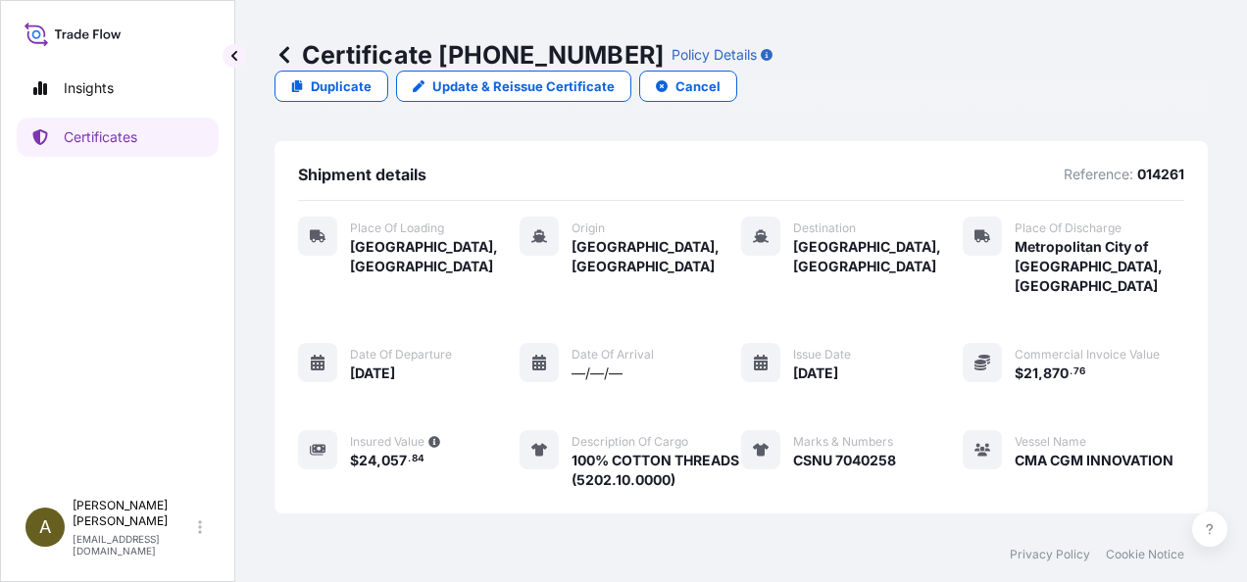
scroll to position [319, 0]
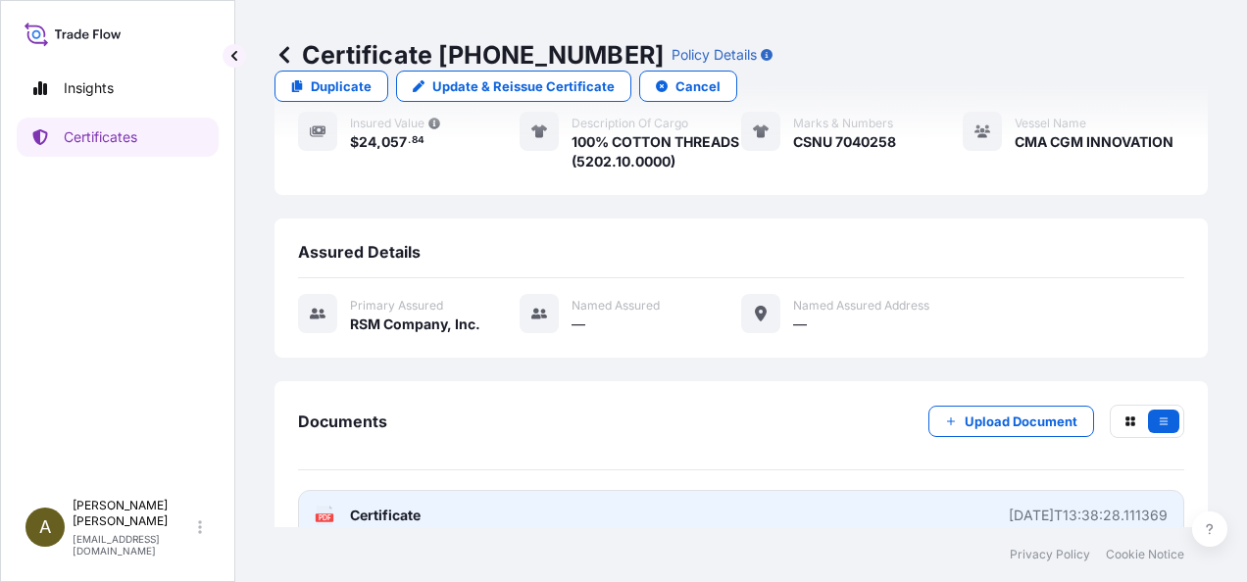
click at [500, 490] on link "PDF Certificate [DATE]T13:38:28.111369" at bounding box center [741, 515] width 886 height 51
